Goal: Download file/media

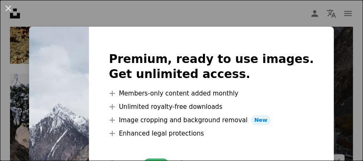
drag, startPoint x: 333, startPoint y: 59, endPoint x: 325, endPoint y: 57, distance: 8.4
click at [333, 59] on div "An X shape Premium, ready to use images. Get unlimited access. A plus sign Memb…" at bounding box center [181, 80] width 363 height 161
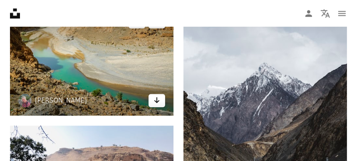
scroll to position [1166, 0]
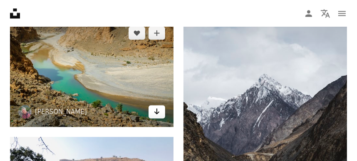
click at [154, 116] on icon "Arrow pointing down" at bounding box center [157, 111] width 7 height 10
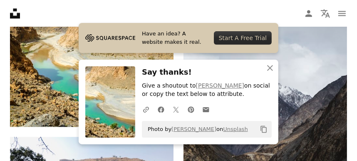
drag, startPoint x: 134, startPoint y: 8, endPoint x: 162, endPoint y: 5, distance: 28.1
click at [134, 8] on nav "Unsplash logo Unsplash Home A photo Pen Tool A compass A stack of folders Downl…" at bounding box center [178, 13] width 357 height 27
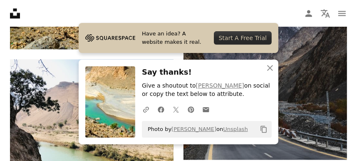
scroll to position [1249, 0]
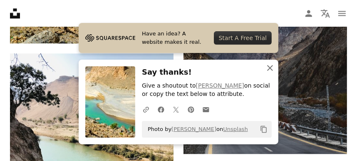
click at [271, 67] on icon "An X shape" at bounding box center [270, 68] width 10 height 10
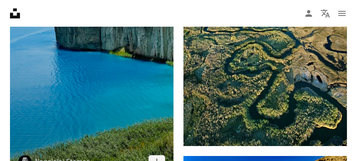
scroll to position [1665, 0]
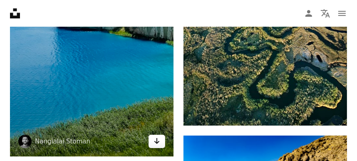
click at [157, 141] on icon "Download" at bounding box center [156, 141] width 5 height 6
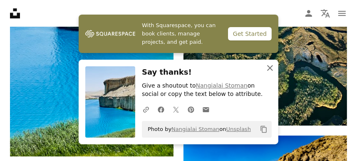
click at [271, 68] on icon "button" at bounding box center [270, 68] width 6 height 6
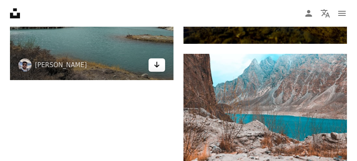
scroll to position [1832, 0]
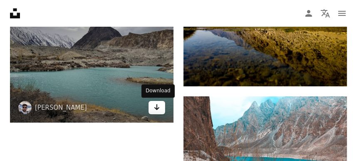
click at [160, 108] on icon "Arrow pointing down" at bounding box center [157, 107] width 7 height 10
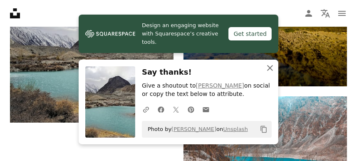
click at [272, 69] on icon "An X shape" at bounding box center [270, 68] width 10 height 10
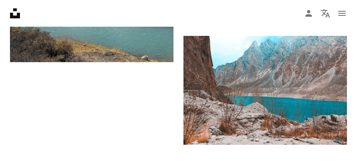
scroll to position [1956, 0]
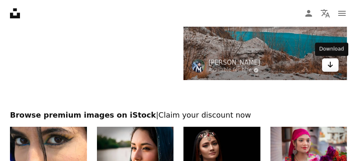
click at [331, 67] on icon "Download" at bounding box center [330, 65] width 5 height 6
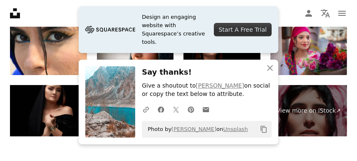
scroll to position [2081, 0]
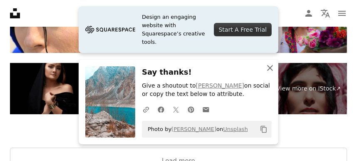
click at [271, 67] on icon "An X shape" at bounding box center [270, 68] width 10 height 10
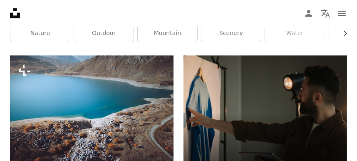
scroll to position [0, 0]
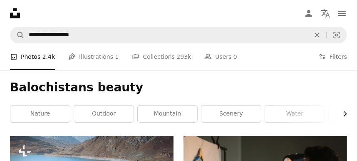
click at [344, 112] on icon "Chevron right" at bounding box center [345, 113] width 8 height 8
click at [344, 114] on icon "Chevron right" at bounding box center [345, 113] width 8 height 8
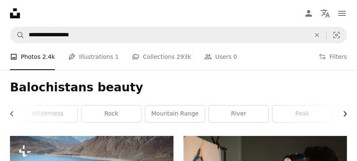
click at [344, 114] on icon "Chevron right" at bounding box center [345, 113] width 8 height 8
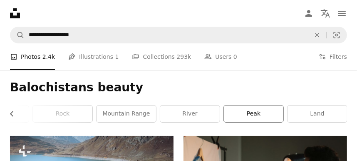
click at [239, 114] on link "peak" at bounding box center [254, 113] width 60 height 17
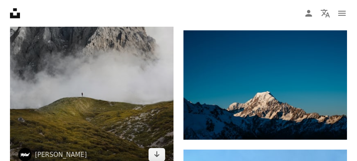
scroll to position [333, 0]
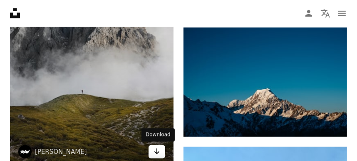
click at [152, 151] on link "Arrow pointing down" at bounding box center [157, 151] width 17 height 13
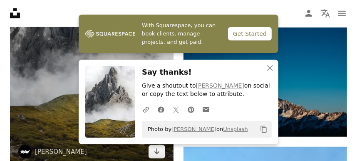
click at [44, 95] on img at bounding box center [92, 44] width 164 height 246
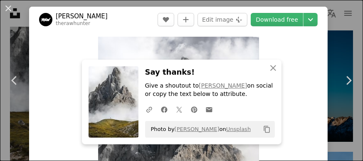
click at [341, 32] on div "An X shape Chevron left Chevron right [PERSON_NAME] therawhunter A heart A plus…" at bounding box center [181, 80] width 363 height 161
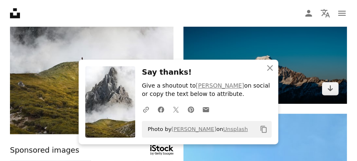
scroll to position [375, 0]
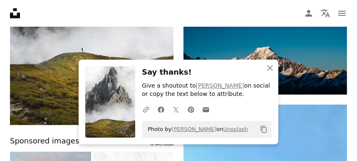
click at [268, 67] on icon "An X shape" at bounding box center [270, 68] width 10 height 10
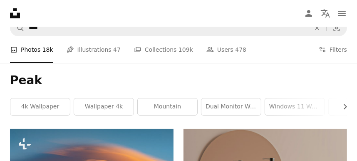
scroll to position [0, 0]
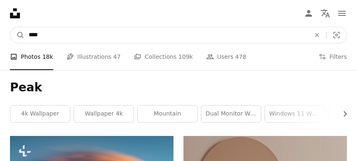
click at [167, 32] on input "****" at bounding box center [166, 35] width 283 height 16
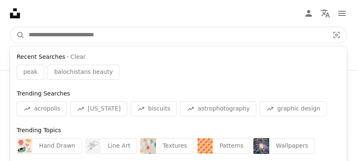
drag, startPoint x: 167, startPoint y: 32, endPoint x: 9, endPoint y: 26, distance: 157.5
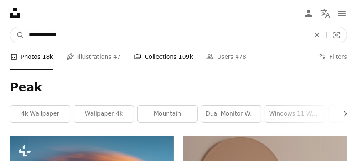
type input "**********"
click button "A magnifying glass" at bounding box center [17, 35] width 14 height 16
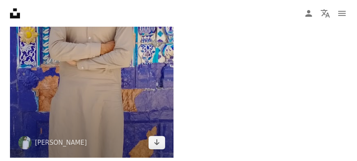
scroll to position [1665, 0]
